Goal: Task Accomplishment & Management: Use online tool/utility

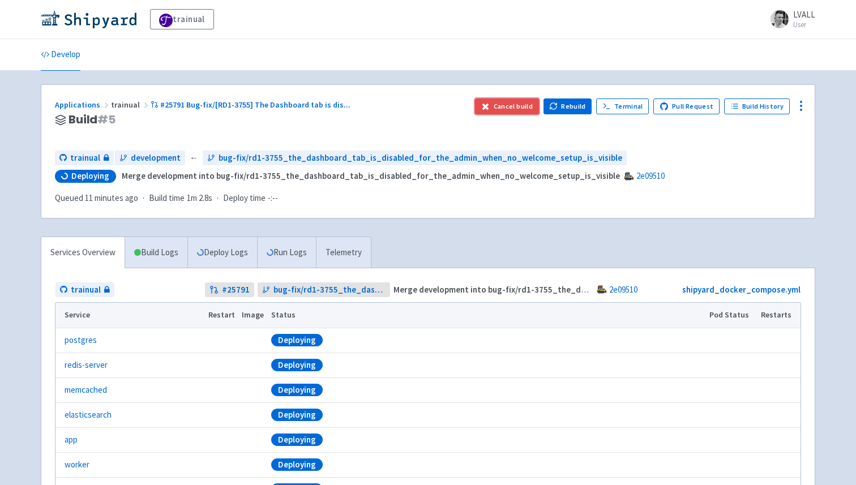
click at [502, 104] on button "Cancel build" at bounding box center [507, 107] width 64 height 16
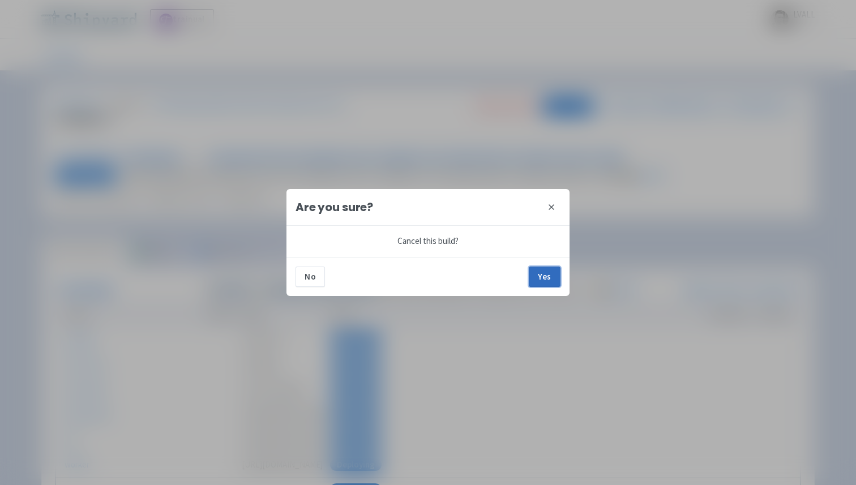
click at [542, 275] on button "Yes" at bounding box center [545, 277] width 32 height 20
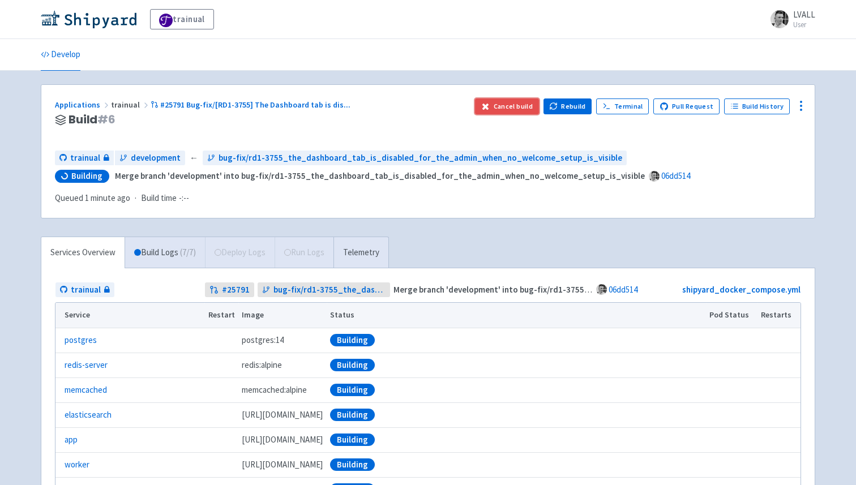
click at [510, 111] on button "Cancel build" at bounding box center [507, 107] width 64 height 16
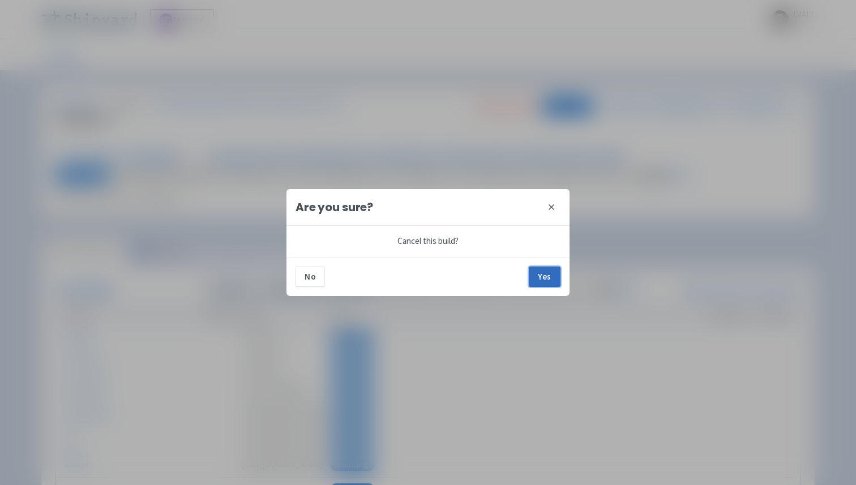
click at [547, 282] on button "Yes" at bounding box center [545, 277] width 32 height 20
